Goal: Task Accomplishment & Management: Manage account settings

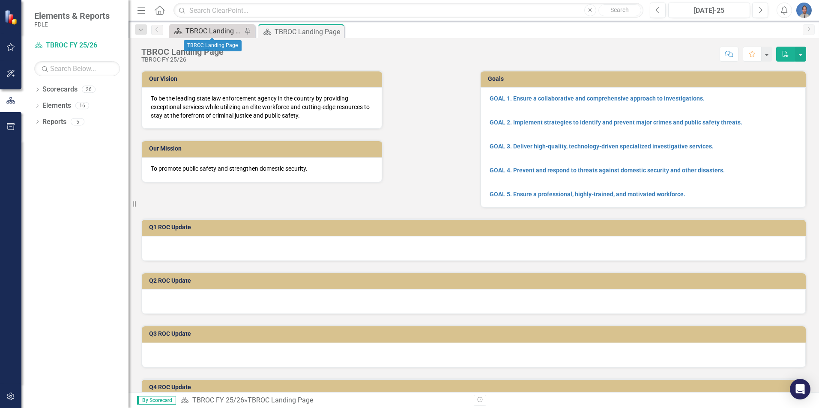
click at [211, 29] on div "TBROC Landing Page" at bounding box center [213, 31] width 57 height 11
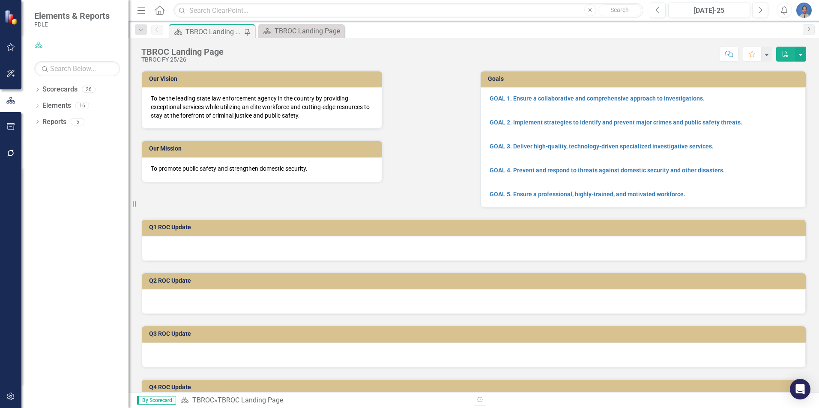
click at [200, 33] on div "TBROC Landing Page" at bounding box center [213, 32] width 57 height 11
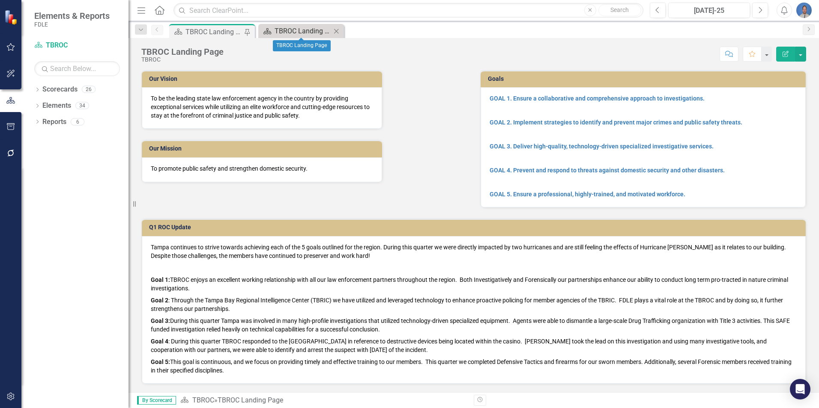
click at [300, 32] on div "TBROC Landing Page" at bounding box center [302, 31] width 57 height 11
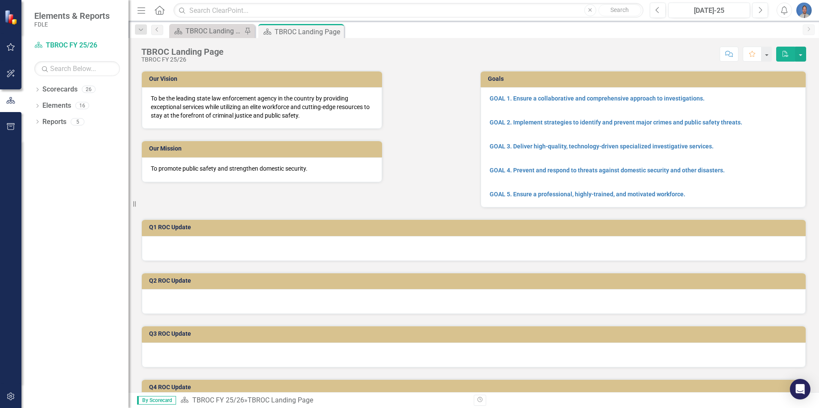
click at [802, 12] on img "button" at bounding box center [803, 10] width 15 height 15
click at [771, 106] on link "Logout Log Out" at bounding box center [777, 108] width 68 height 16
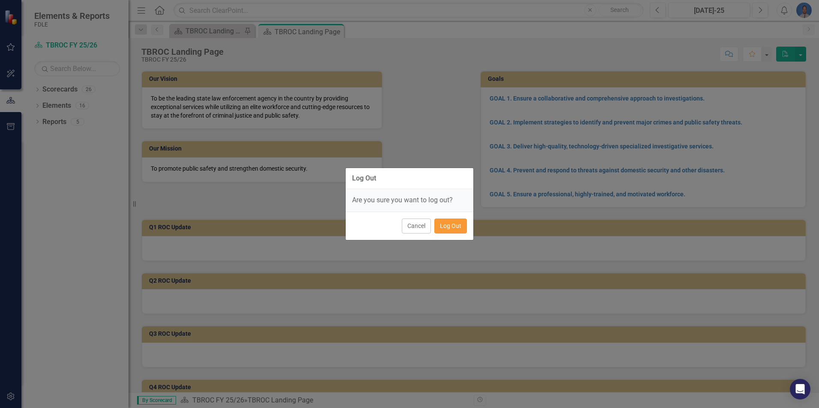
click at [457, 226] on button "Log Out" at bounding box center [450, 226] width 33 height 15
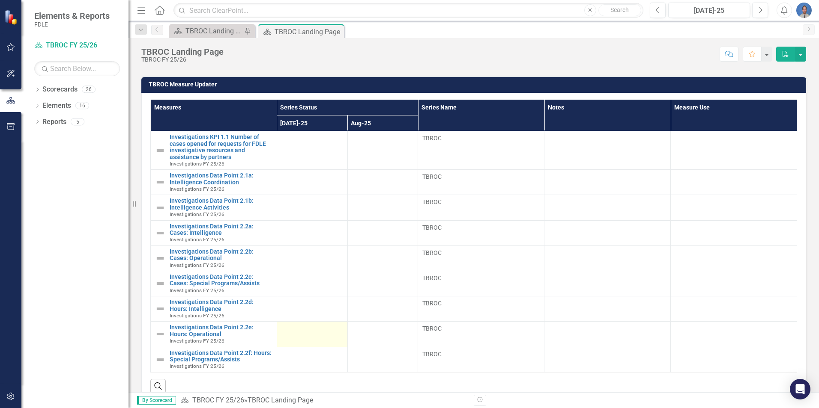
scroll to position [342, 0]
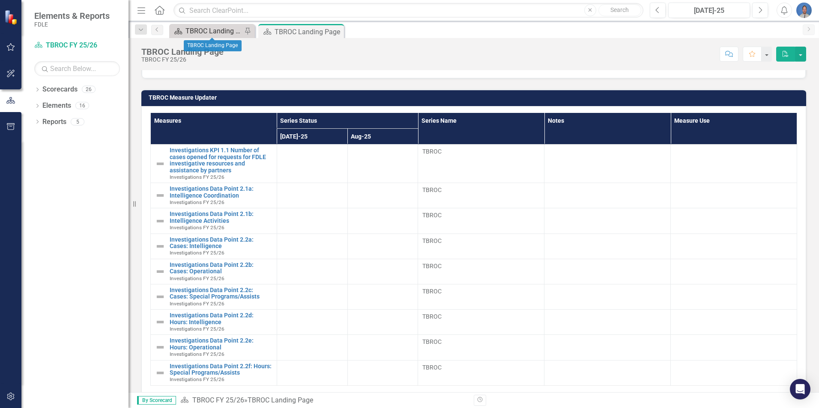
click at [207, 33] on div "TBROC Landing Page" at bounding box center [213, 31] width 57 height 11
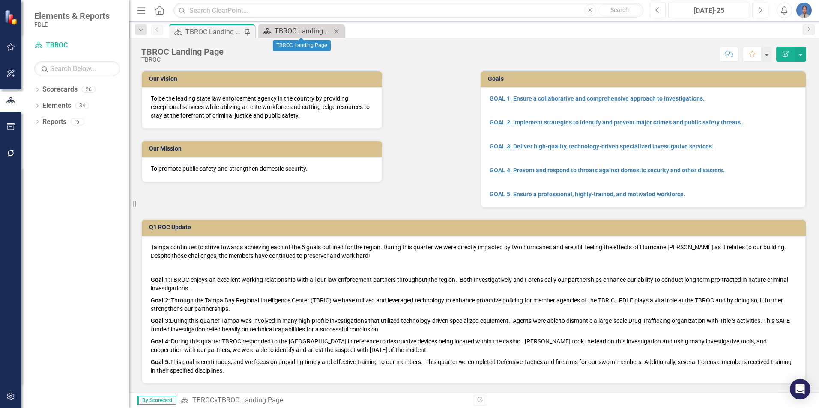
click at [296, 29] on div "TBROC Landing Page" at bounding box center [302, 31] width 57 height 11
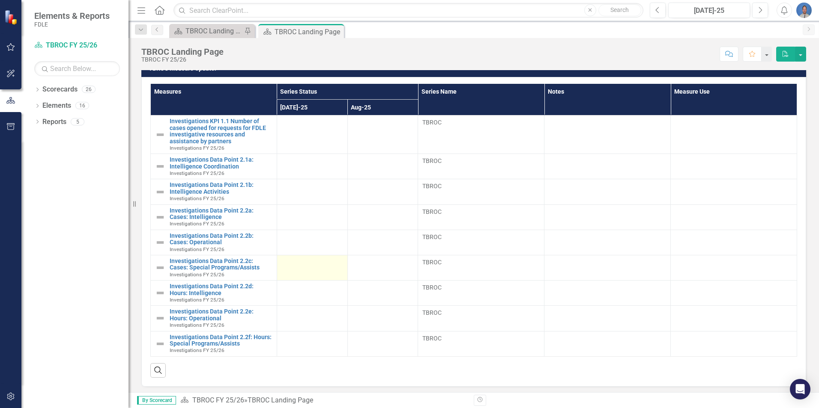
scroll to position [385, 0]
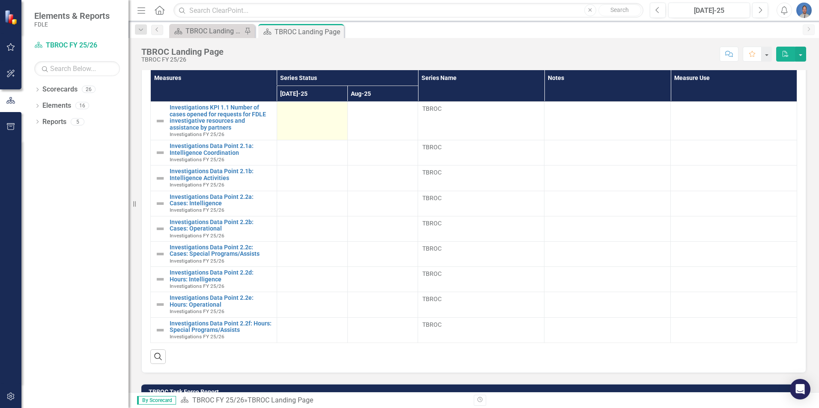
click at [317, 114] on div at bounding box center [312, 109] width 62 height 10
click at [336, 110] on div at bounding box center [312, 109] width 62 height 10
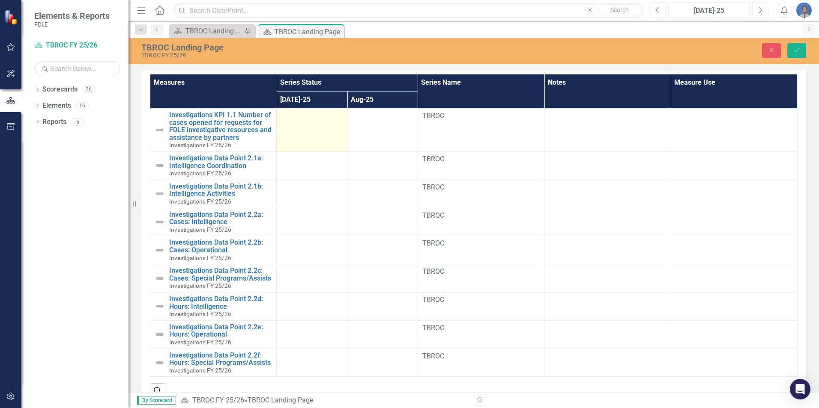
scroll to position [389, 0]
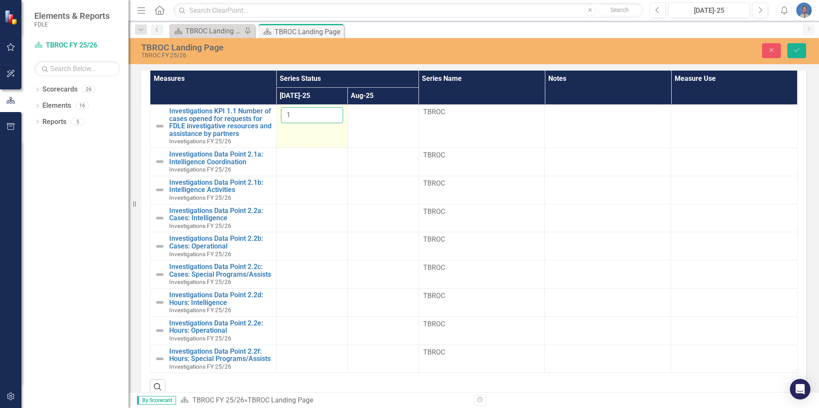
click at [331, 113] on input "1" at bounding box center [312, 115] width 62 height 16
click at [331, 113] on input "3" at bounding box center [312, 115] width 62 height 16
click at [331, 113] on input "4" at bounding box center [312, 115] width 62 height 16
click at [331, 113] on input "5" at bounding box center [312, 115] width 62 height 16
click at [331, 113] on input "6" at bounding box center [312, 115] width 62 height 16
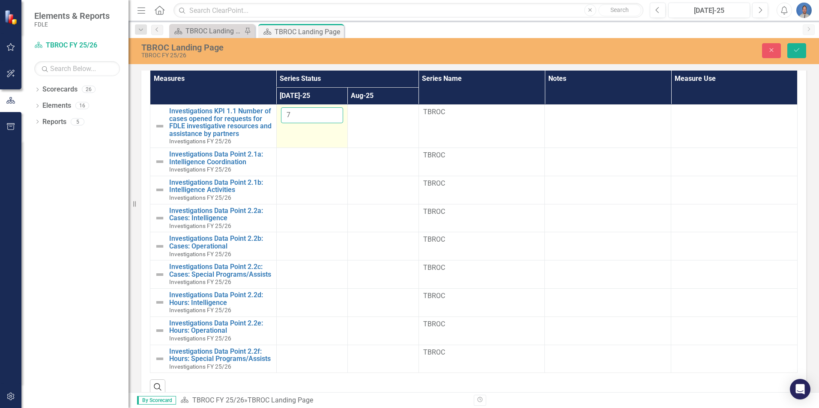
click at [331, 113] on input "7" at bounding box center [312, 115] width 62 height 16
click at [331, 113] on input "8" at bounding box center [312, 115] width 62 height 16
click at [331, 113] on input "9" at bounding box center [312, 115] width 62 height 16
click at [331, 113] on input "10" at bounding box center [312, 115] width 62 height 16
click at [331, 112] on input "11" at bounding box center [312, 115] width 62 height 16
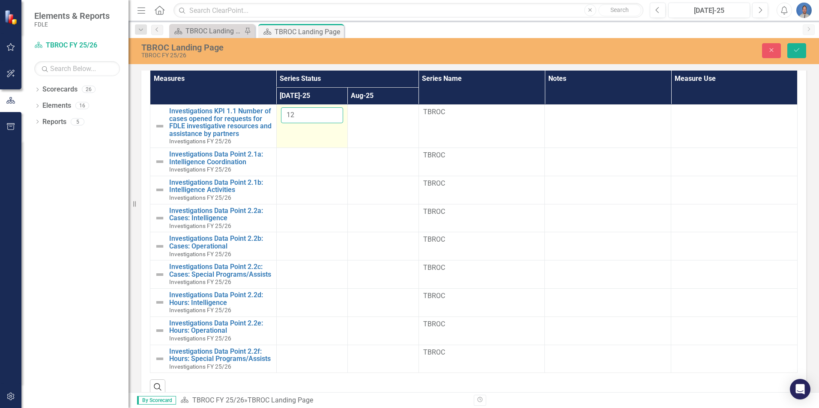
click at [331, 112] on input "12" at bounding box center [312, 115] width 62 height 16
click at [331, 112] on input "13" at bounding box center [312, 115] width 62 height 16
click at [331, 112] on input "14" at bounding box center [312, 115] width 62 height 16
click at [331, 112] on input "15" at bounding box center [312, 115] width 62 height 16
click at [331, 112] on input "16" at bounding box center [312, 115] width 62 height 16
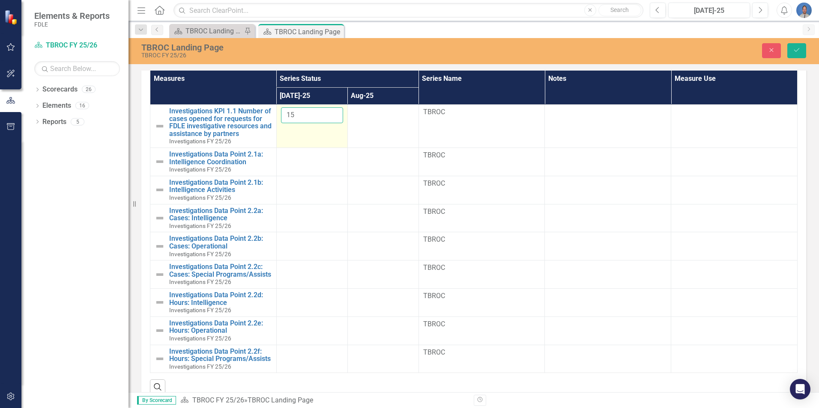
type input "15"
click at [331, 118] on input "15" at bounding box center [312, 115] width 62 height 16
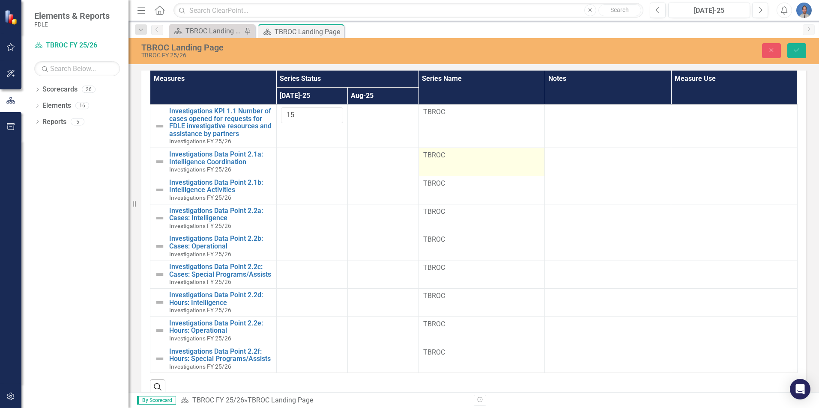
click at [481, 171] on td "TBROC" at bounding box center [481, 162] width 126 height 28
click at [797, 51] on icon "Save" at bounding box center [796, 50] width 8 height 6
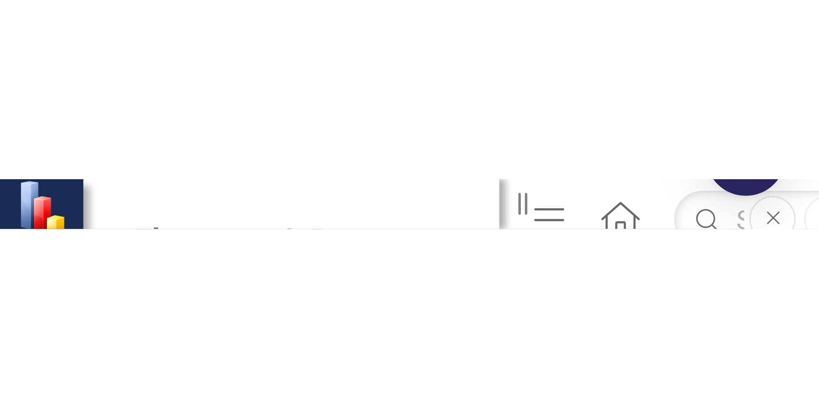
scroll to position [385, 0]
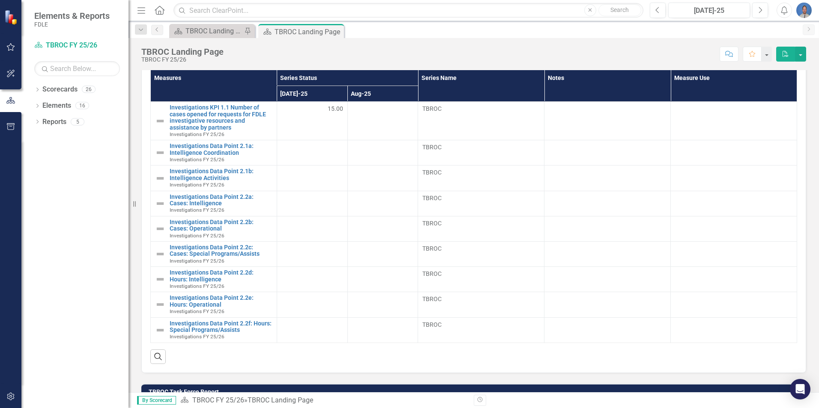
click at [804, 8] on img "button" at bounding box center [803, 10] width 15 height 15
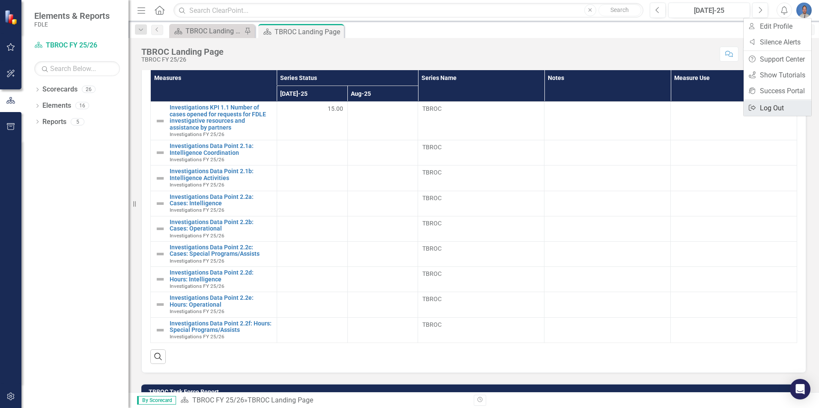
click at [764, 113] on link "Logout Log Out" at bounding box center [777, 108] width 68 height 16
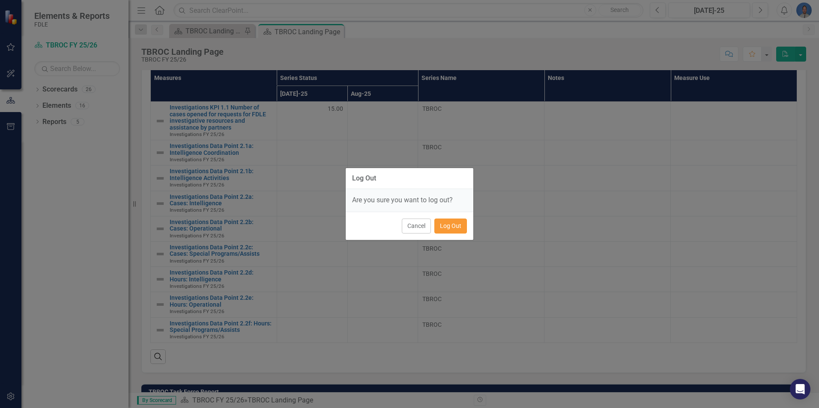
click at [462, 232] on button "Log Out" at bounding box center [450, 226] width 33 height 15
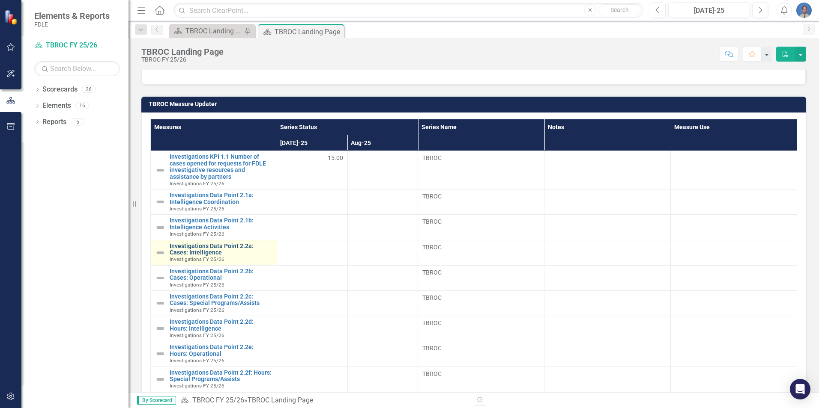
scroll to position [345, 0]
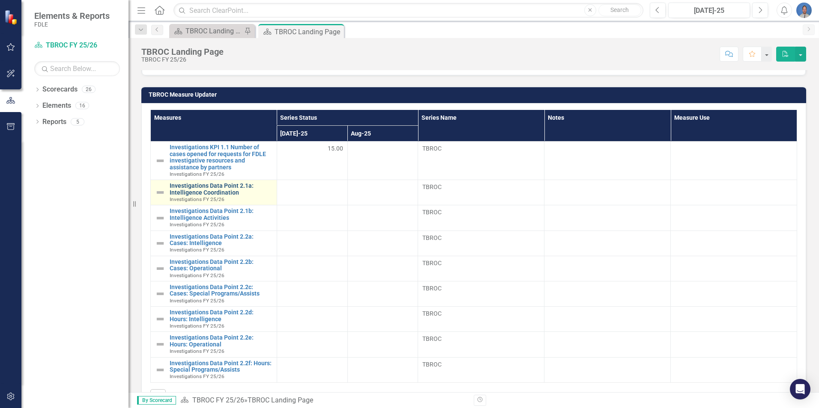
click at [204, 185] on link "Investigations Data Point 2.1a: Intelligence Coordination" at bounding box center [221, 189] width 103 height 13
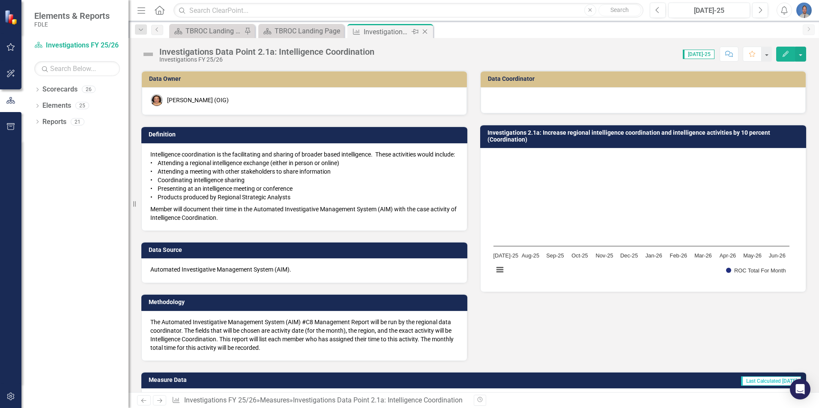
click at [427, 32] on icon "Close" at bounding box center [424, 31] width 9 height 7
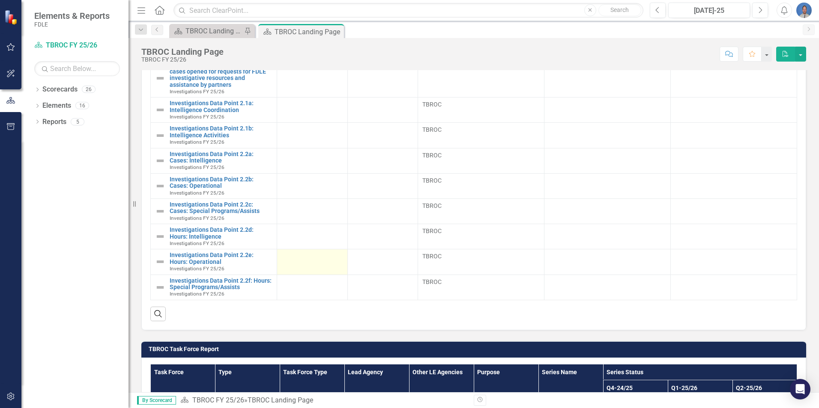
scroll to position [342, 0]
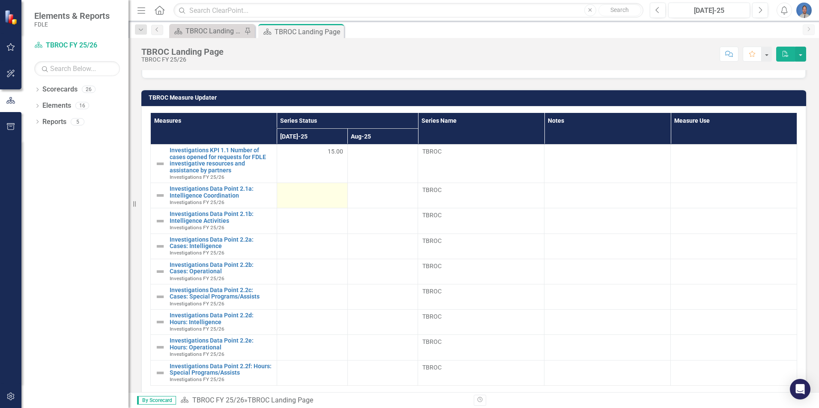
click at [324, 192] on div at bounding box center [312, 191] width 62 height 10
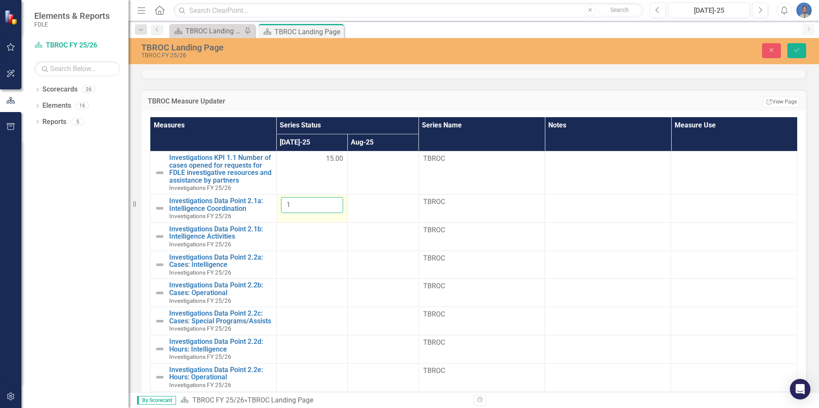
click at [330, 203] on input "1" at bounding box center [312, 205] width 62 height 16
click at [330, 203] on input "2" at bounding box center [312, 205] width 62 height 16
click at [330, 203] on input "3" at bounding box center [312, 205] width 62 height 16
click at [330, 203] on input "4" at bounding box center [312, 205] width 62 height 16
click at [330, 203] on input "5" at bounding box center [312, 205] width 62 height 16
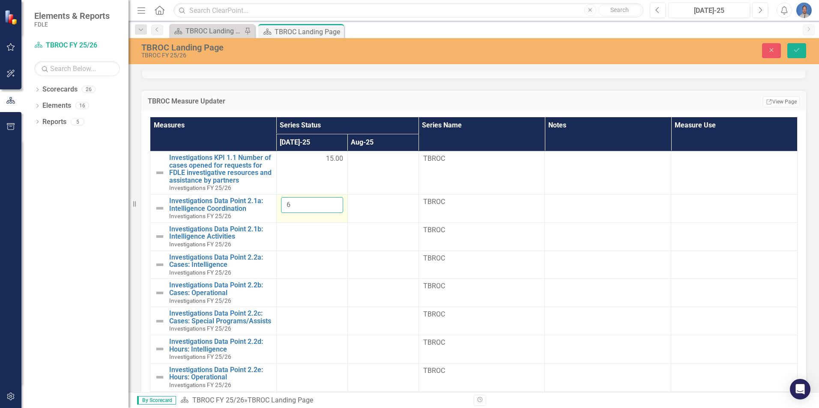
click at [330, 203] on input "6" at bounding box center [312, 205] width 62 height 16
click at [330, 203] on input "7" at bounding box center [312, 205] width 62 height 16
click at [330, 203] on input "8" at bounding box center [312, 205] width 62 height 16
click at [330, 203] on input "9" at bounding box center [312, 205] width 62 height 16
type input "9.50"
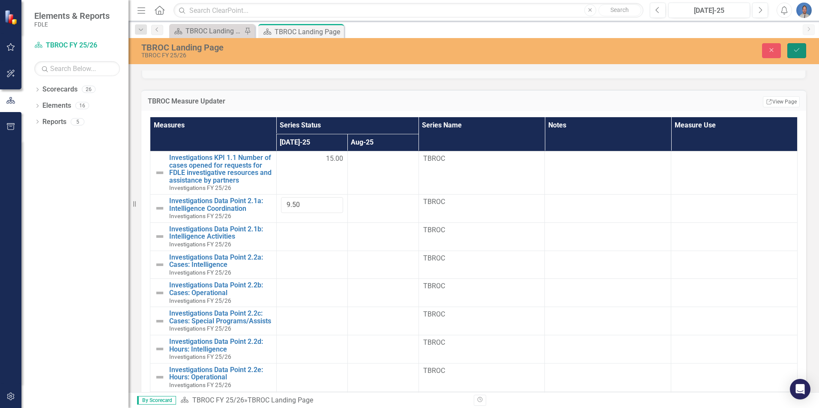
click at [795, 51] on icon "Save" at bounding box center [796, 50] width 8 height 6
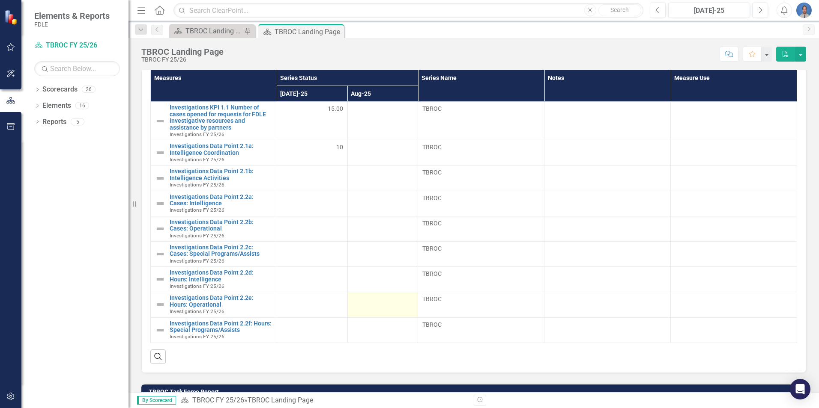
scroll to position [300, 0]
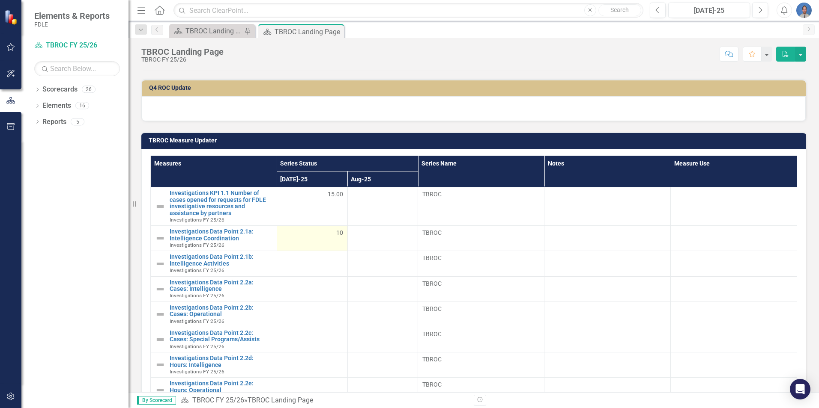
click at [336, 232] on span "10" at bounding box center [339, 233] width 7 height 9
click at [338, 234] on span "10" at bounding box center [339, 233] width 7 height 9
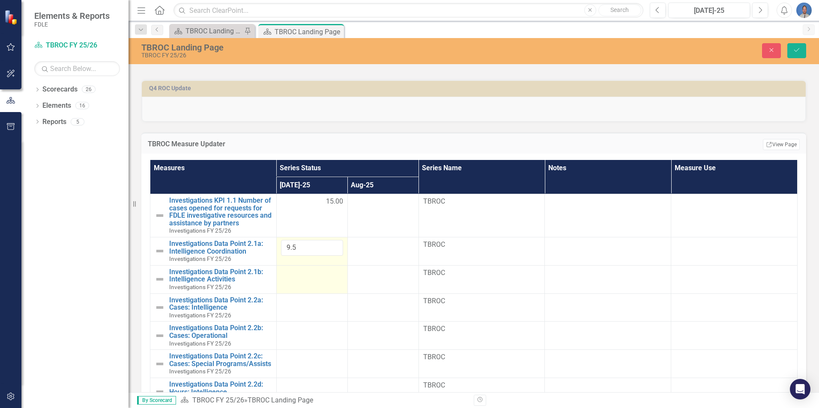
click at [298, 268] on div at bounding box center [312, 273] width 62 height 10
click at [319, 277] on div at bounding box center [312, 273] width 62 height 10
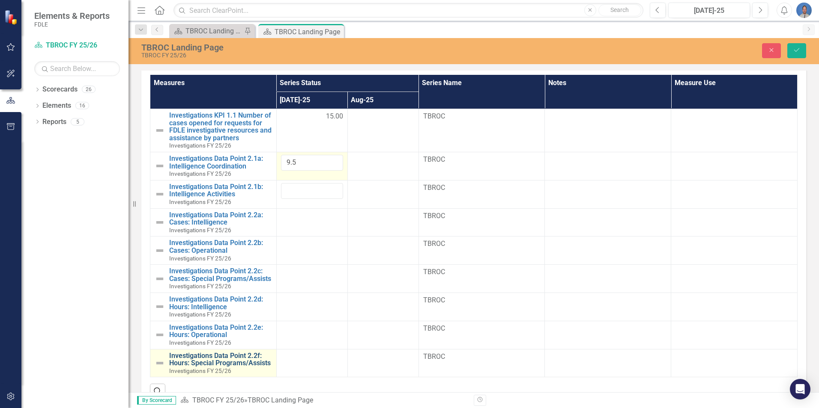
scroll to position [385, 0]
click at [795, 51] on icon "Save" at bounding box center [796, 50] width 8 height 6
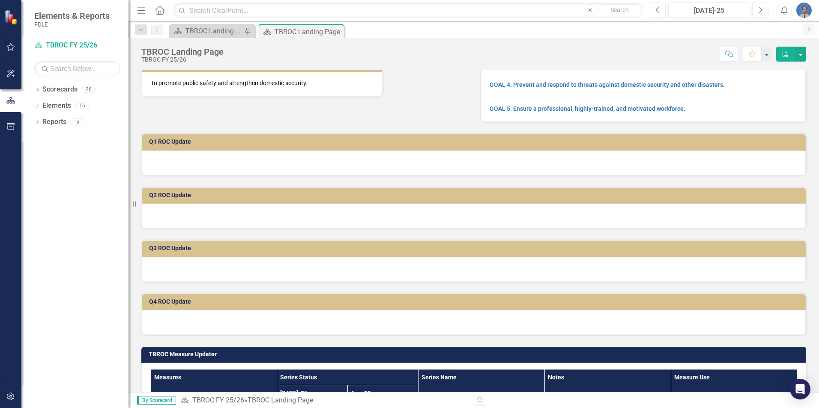
scroll to position [0, 0]
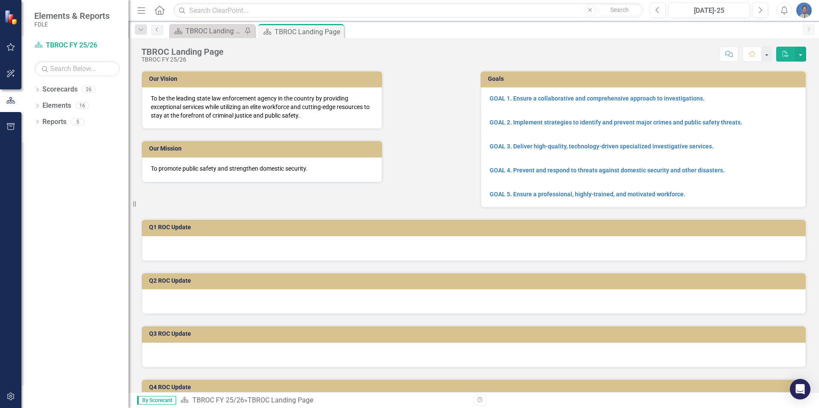
click at [803, 11] on img "button" at bounding box center [803, 10] width 15 height 15
click at [771, 109] on link "Logout Log Out" at bounding box center [777, 108] width 68 height 16
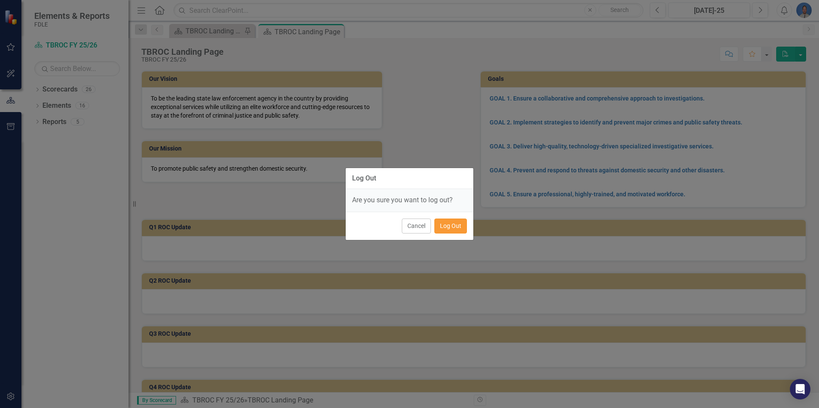
click at [449, 226] on button "Log Out" at bounding box center [450, 226] width 33 height 15
